Goal: Navigation & Orientation: Understand site structure

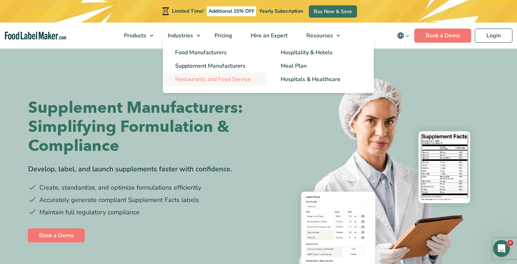
click at [237, 75] on link "Restaurants and Food Service" at bounding box center [216, 79] width 102 height 13
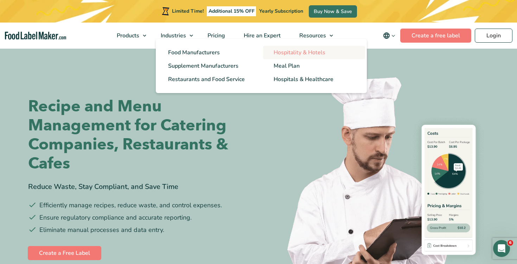
click at [307, 51] on span "Hospitality & Hotels" at bounding box center [300, 53] width 52 height 8
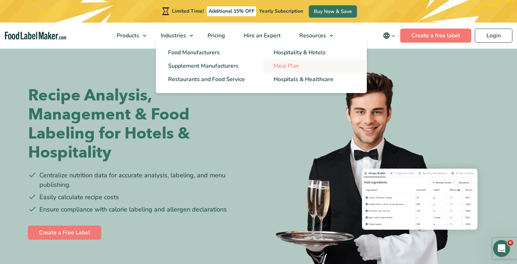
click at [296, 63] on span "Meal Plan" at bounding box center [286, 66] width 25 height 8
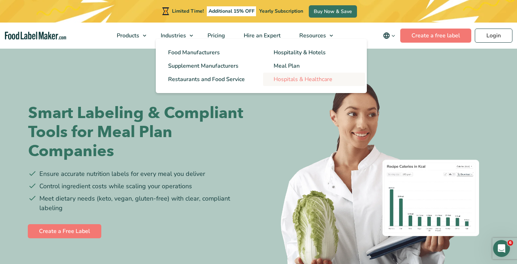
click at [292, 81] on span "Hospitals & Healthcare" at bounding box center [303, 79] width 59 height 8
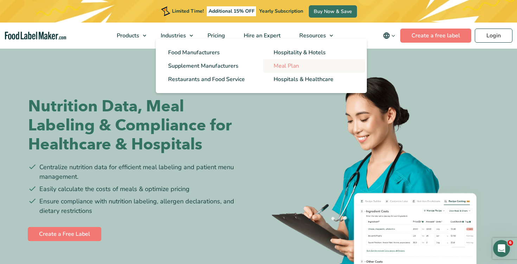
click at [273, 63] on link "Meal Plan" at bounding box center [314, 65] width 102 height 13
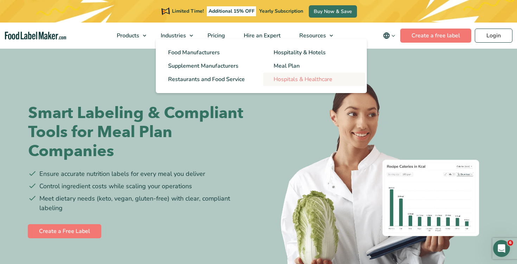
click at [275, 79] on span "Hospitals & Healthcare" at bounding box center [303, 79] width 59 height 8
